Goal: Transaction & Acquisition: Book appointment/travel/reservation

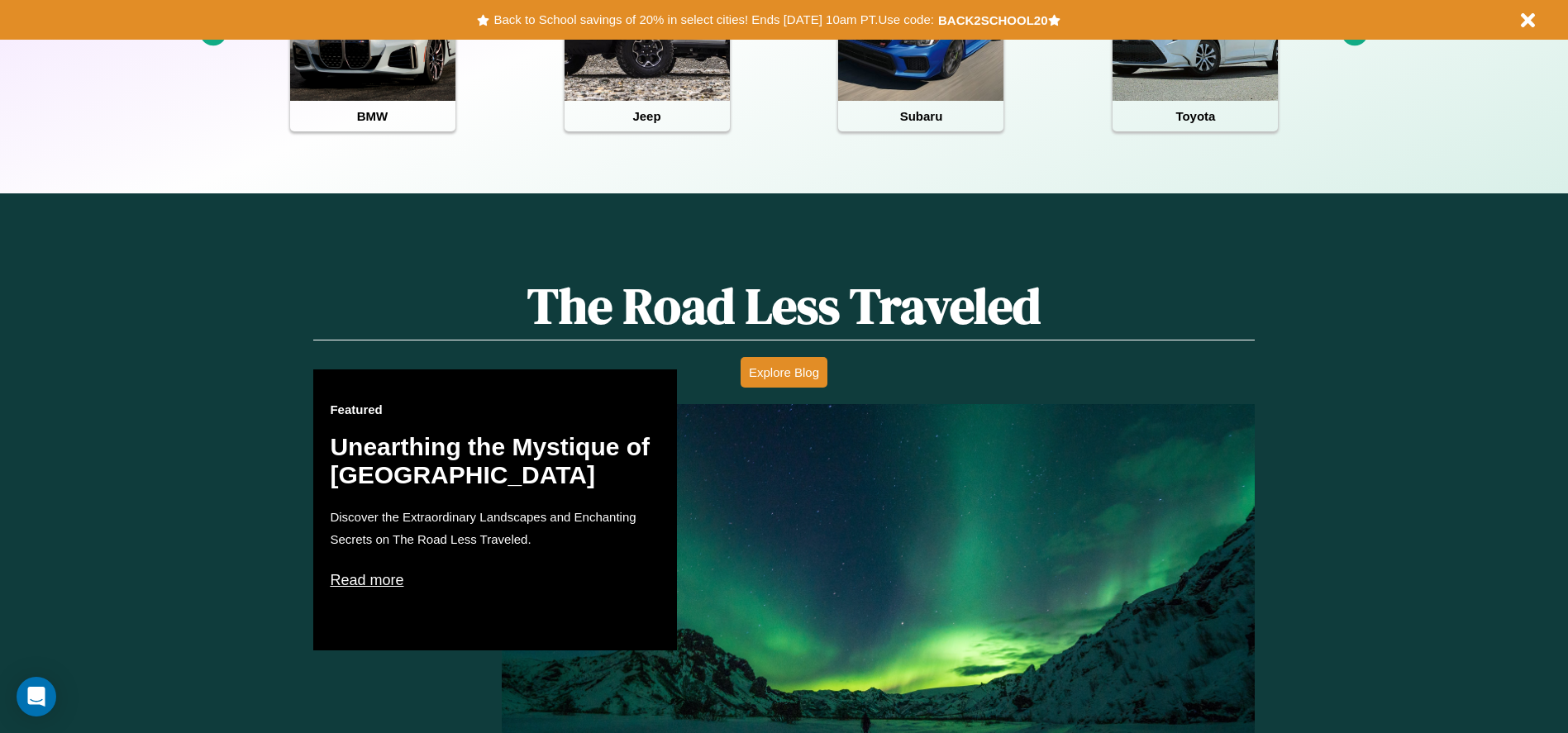
scroll to position [736, 0]
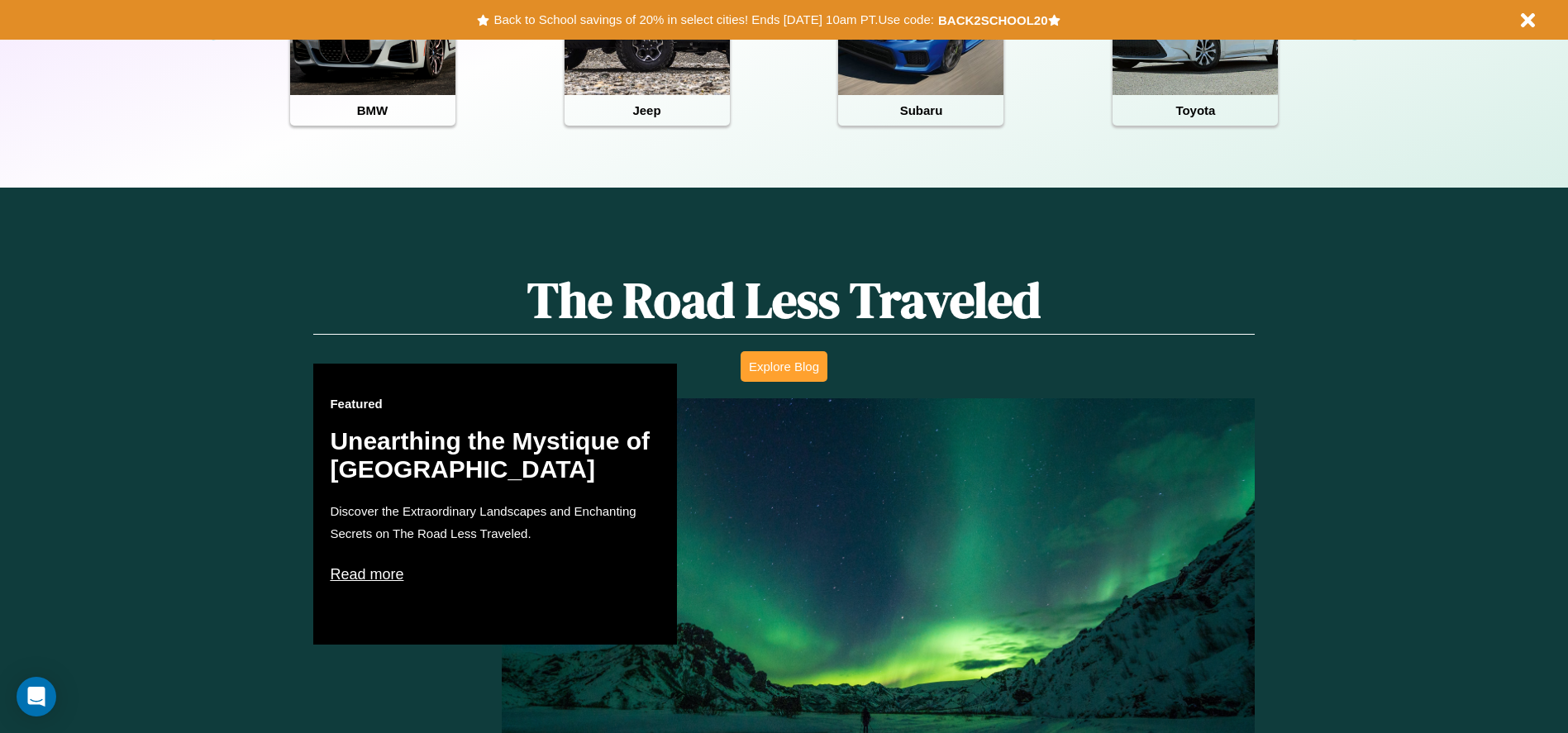
click at [784, 366] on button "Explore Blog" at bounding box center [784, 367] width 87 height 31
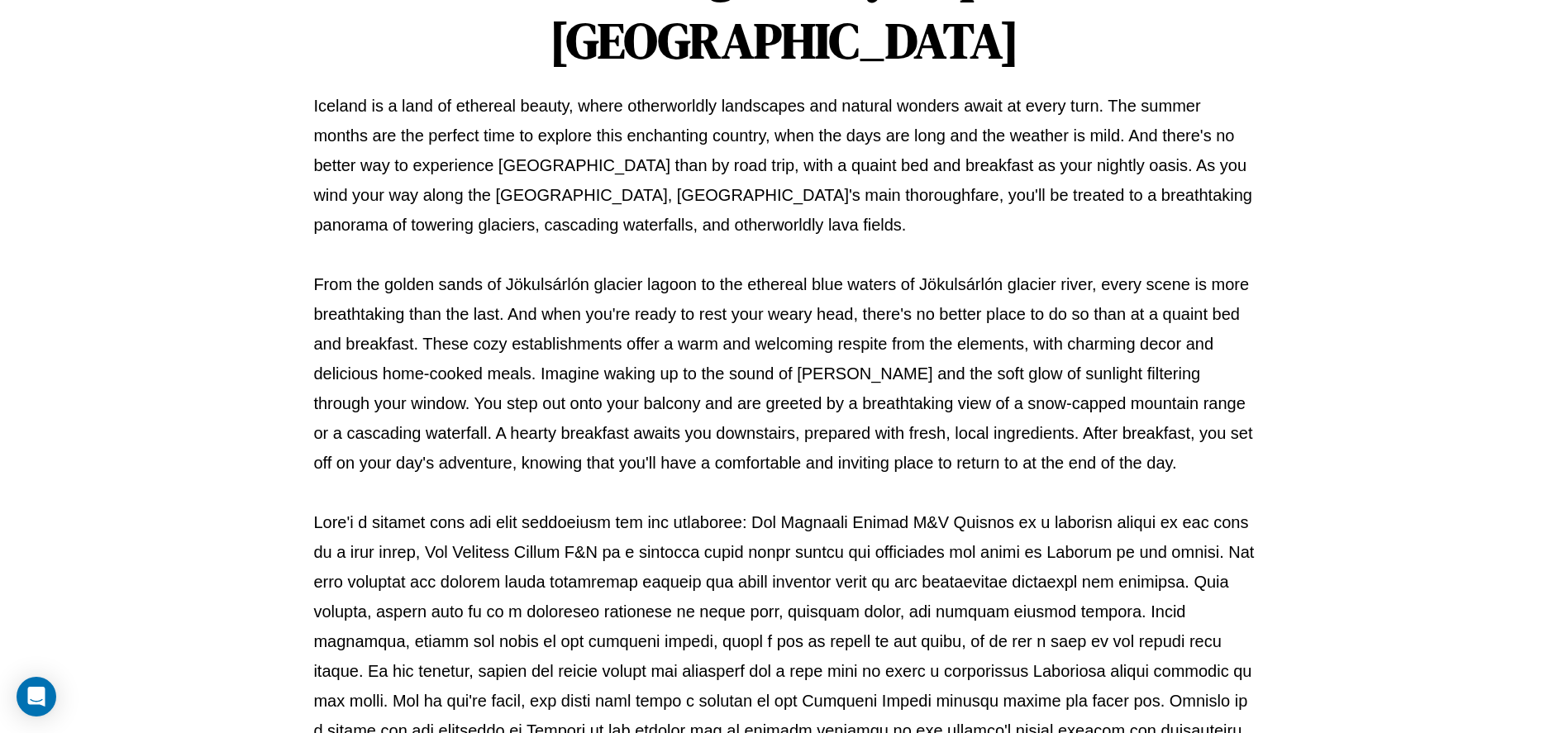
scroll to position [548, 0]
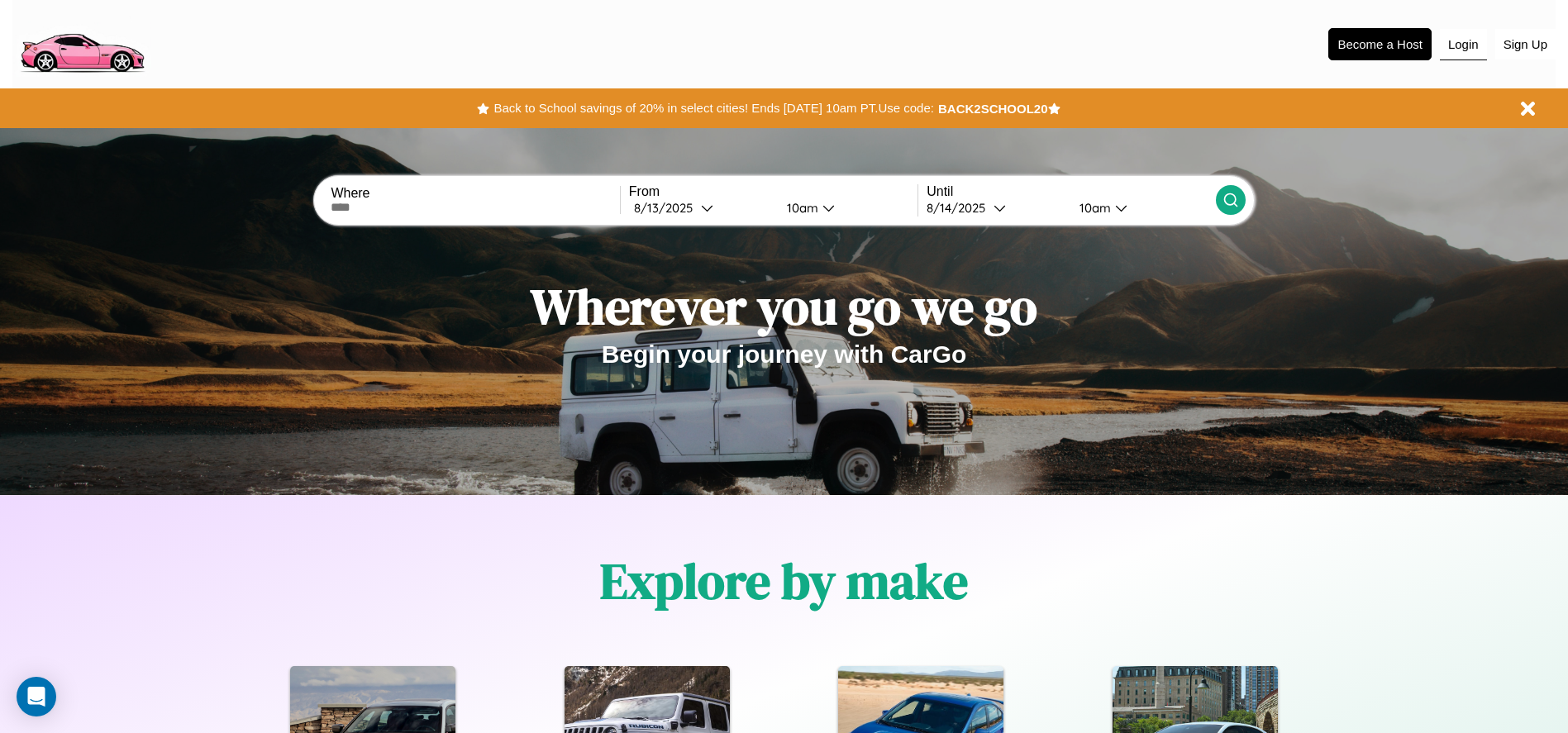
click at [1463, 44] on button "Login" at bounding box center [1463, 45] width 47 height 32
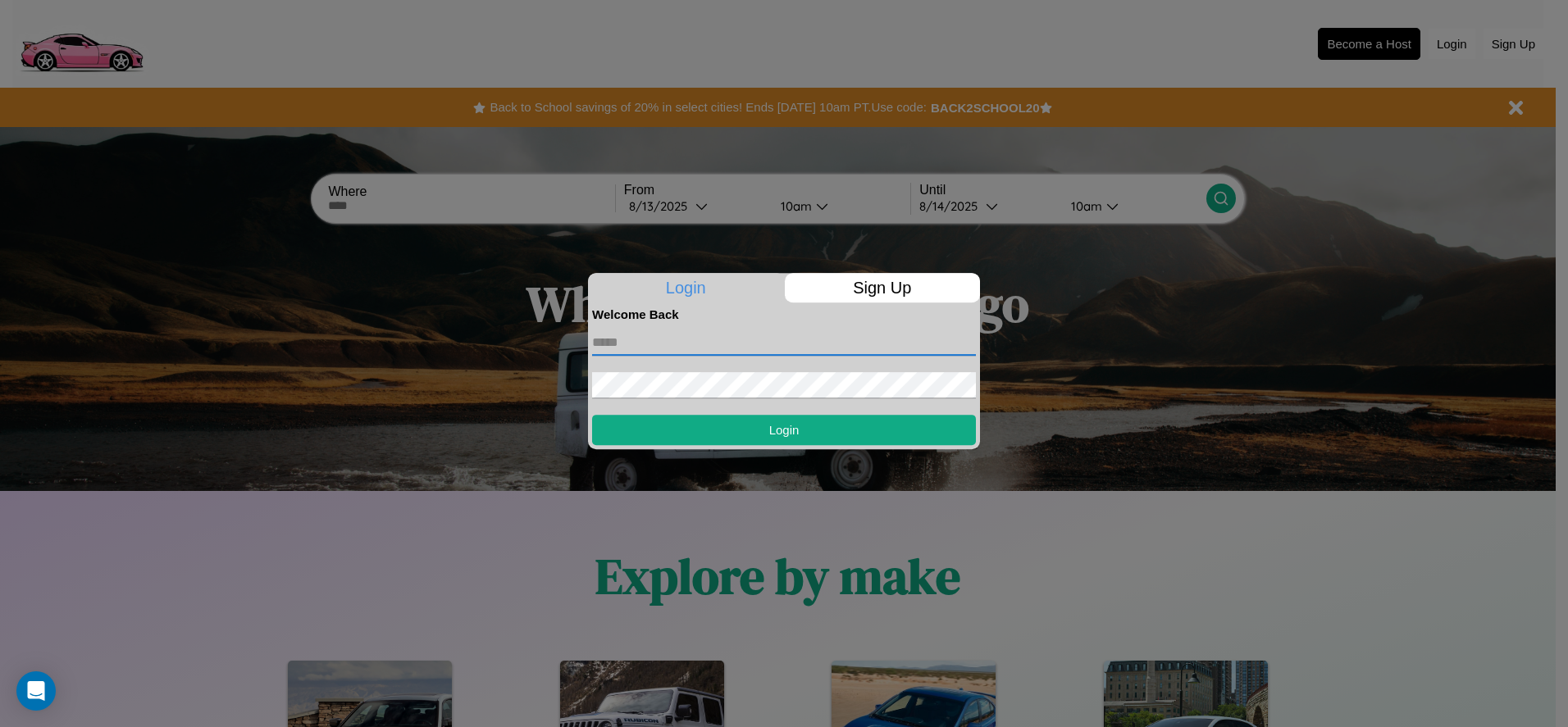
click at [784, 342] on input "text" at bounding box center [784, 343] width 384 height 26
type input "**********"
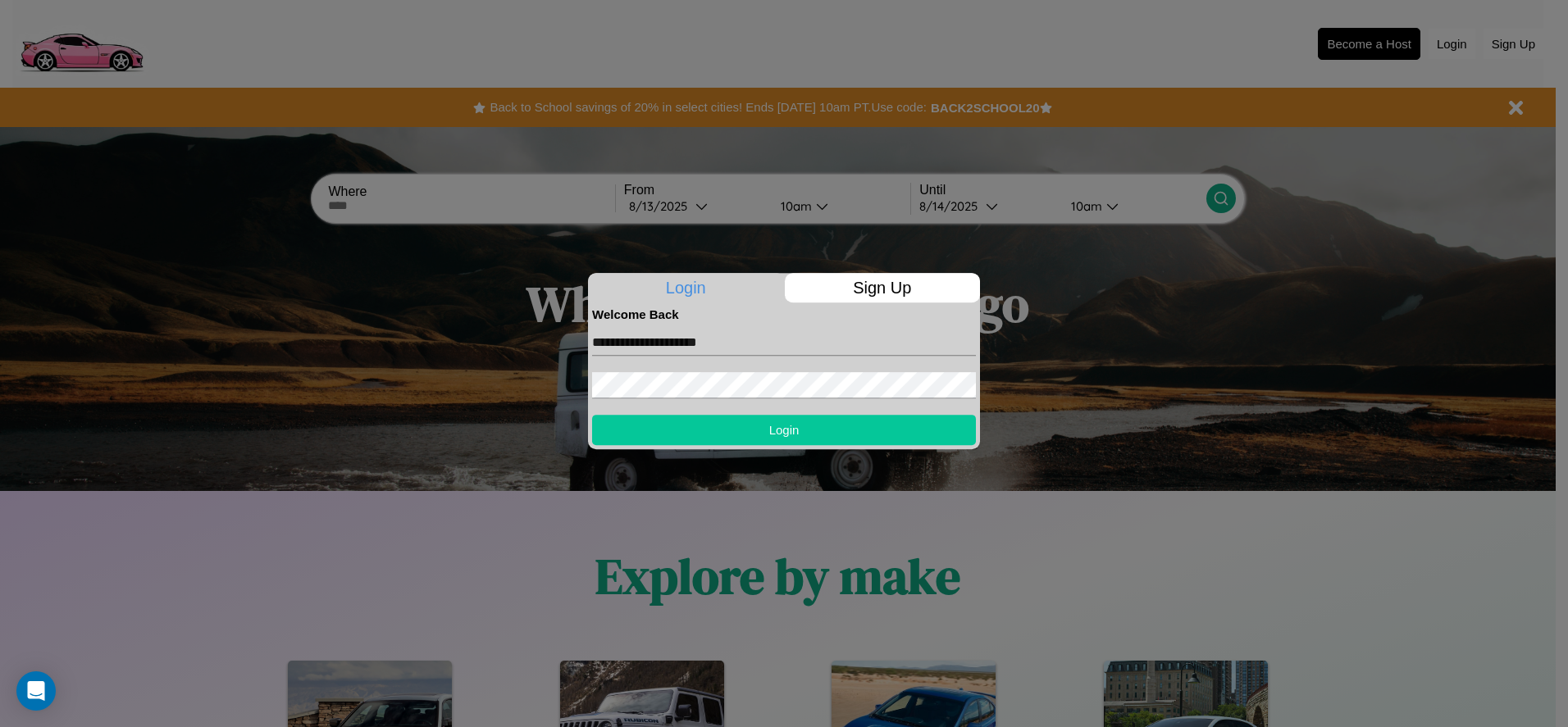
click at [784, 429] on button "Login" at bounding box center [784, 430] width 384 height 31
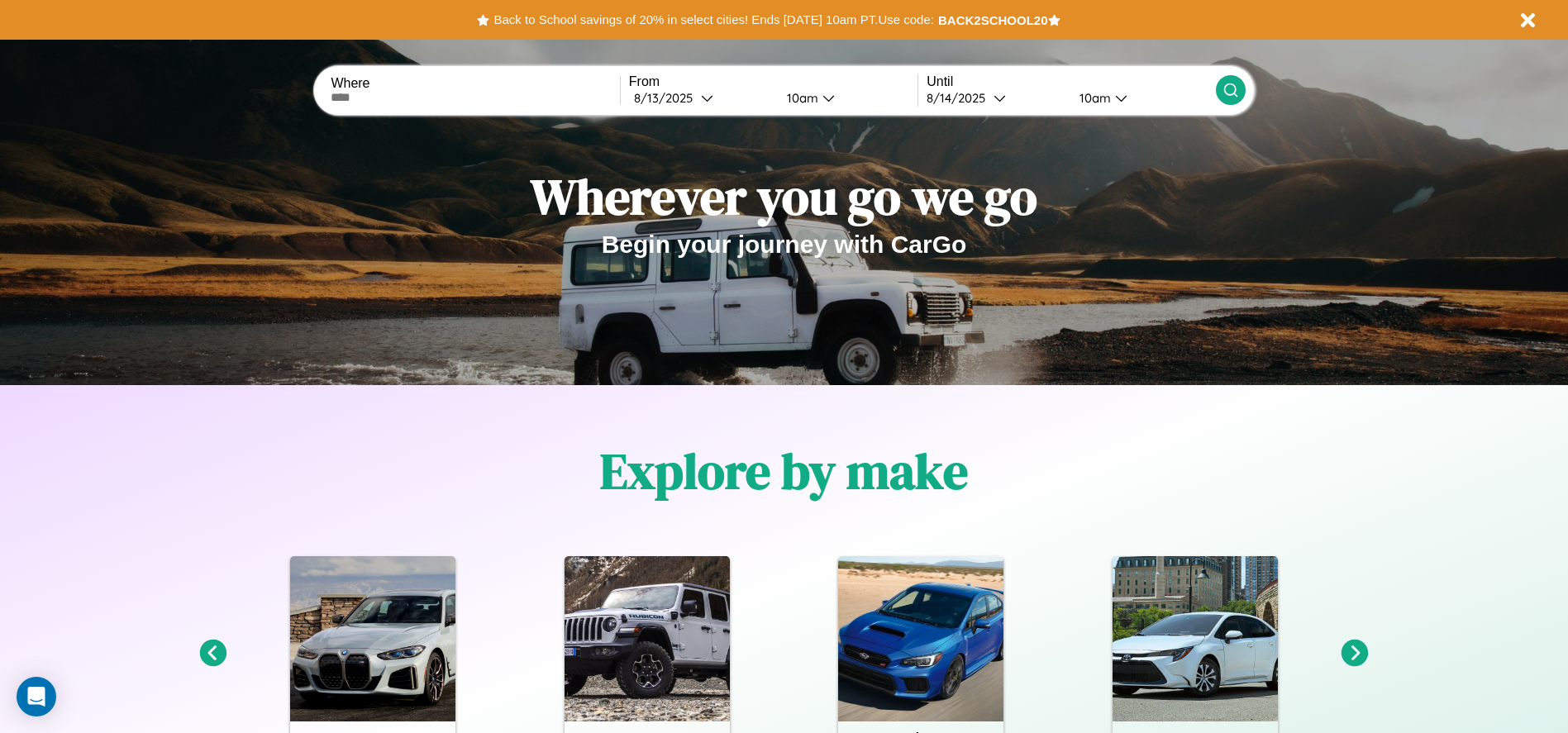
scroll to position [343, 0]
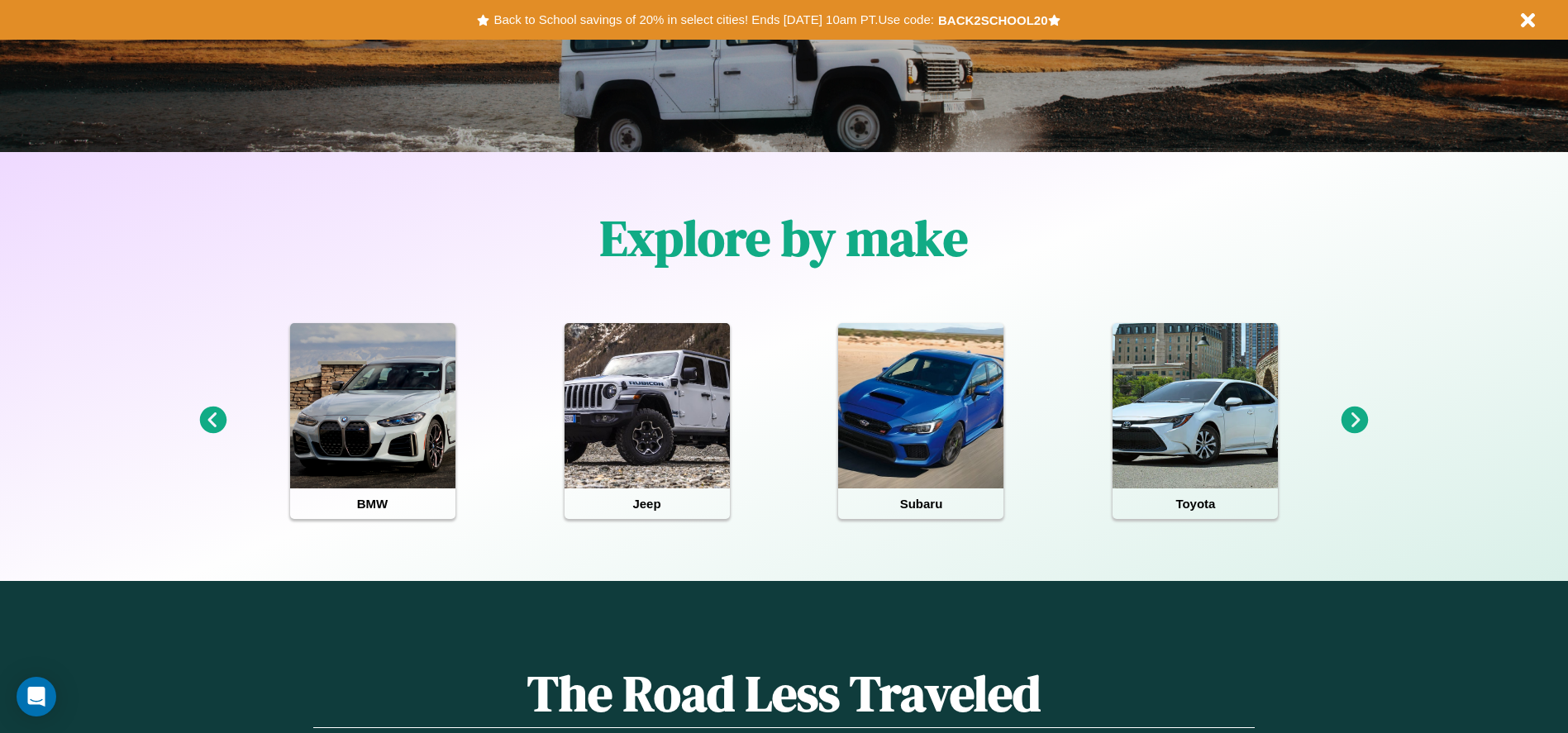
click at [213, 421] on icon at bounding box center [213, 420] width 27 height 27
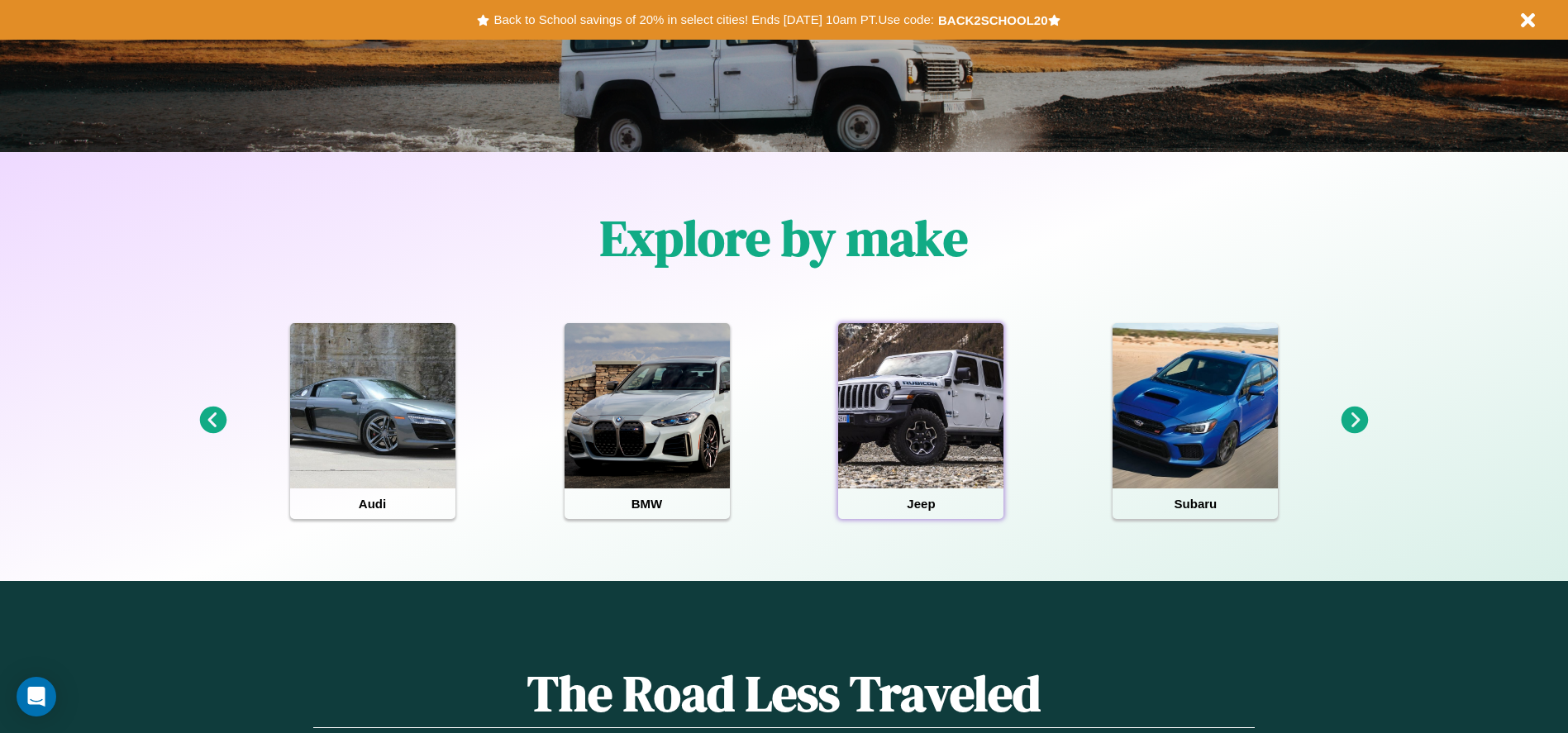
click at [921, 421] on div at bounding box center [921, 406] width 165 height 165
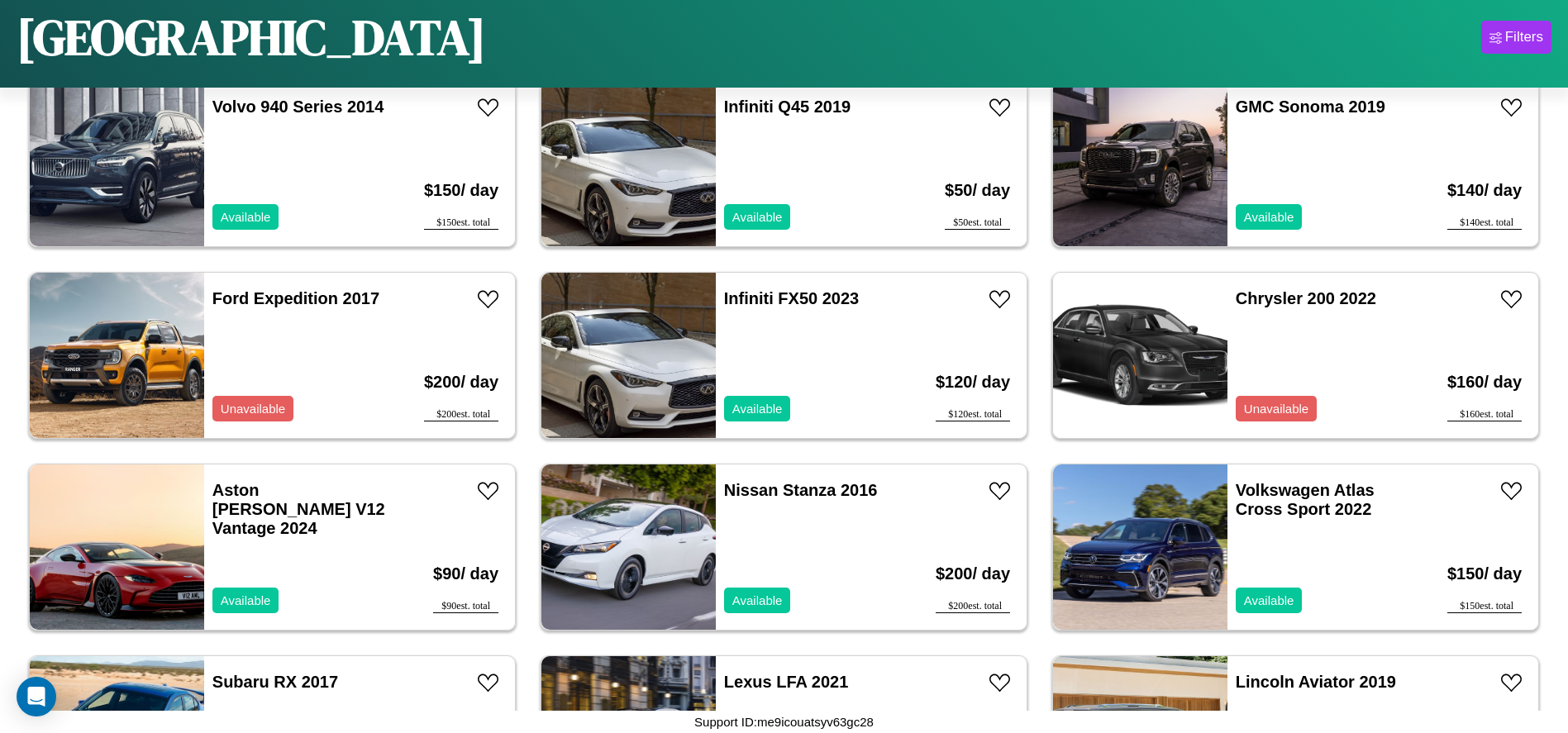
scroll to position [1902, 0]
